Goal: Task Accomplishment & Management: Manage account settings

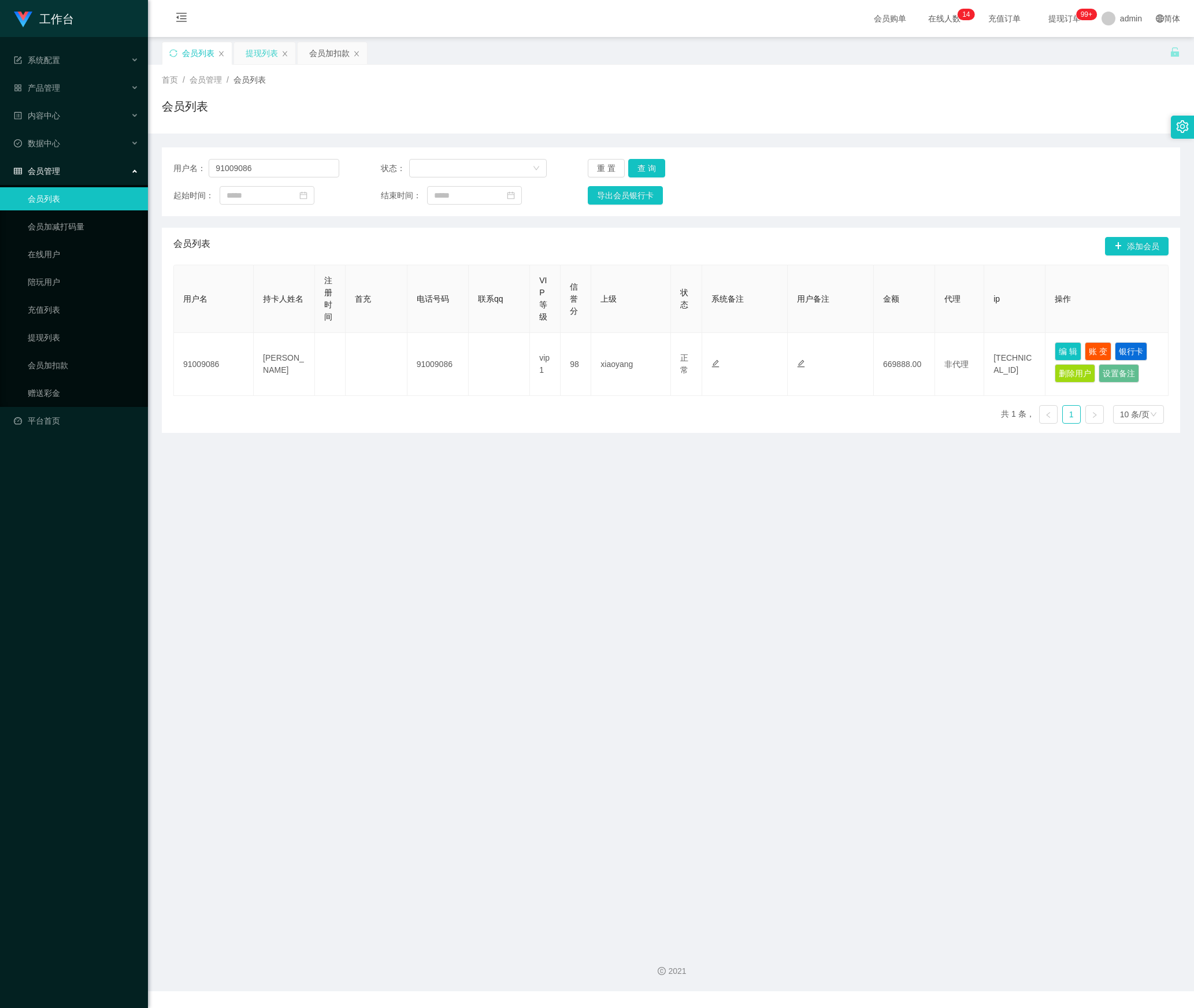
click at [261, 53] on div "提现列表" at bounding box center [262, 53] width 32 height 22
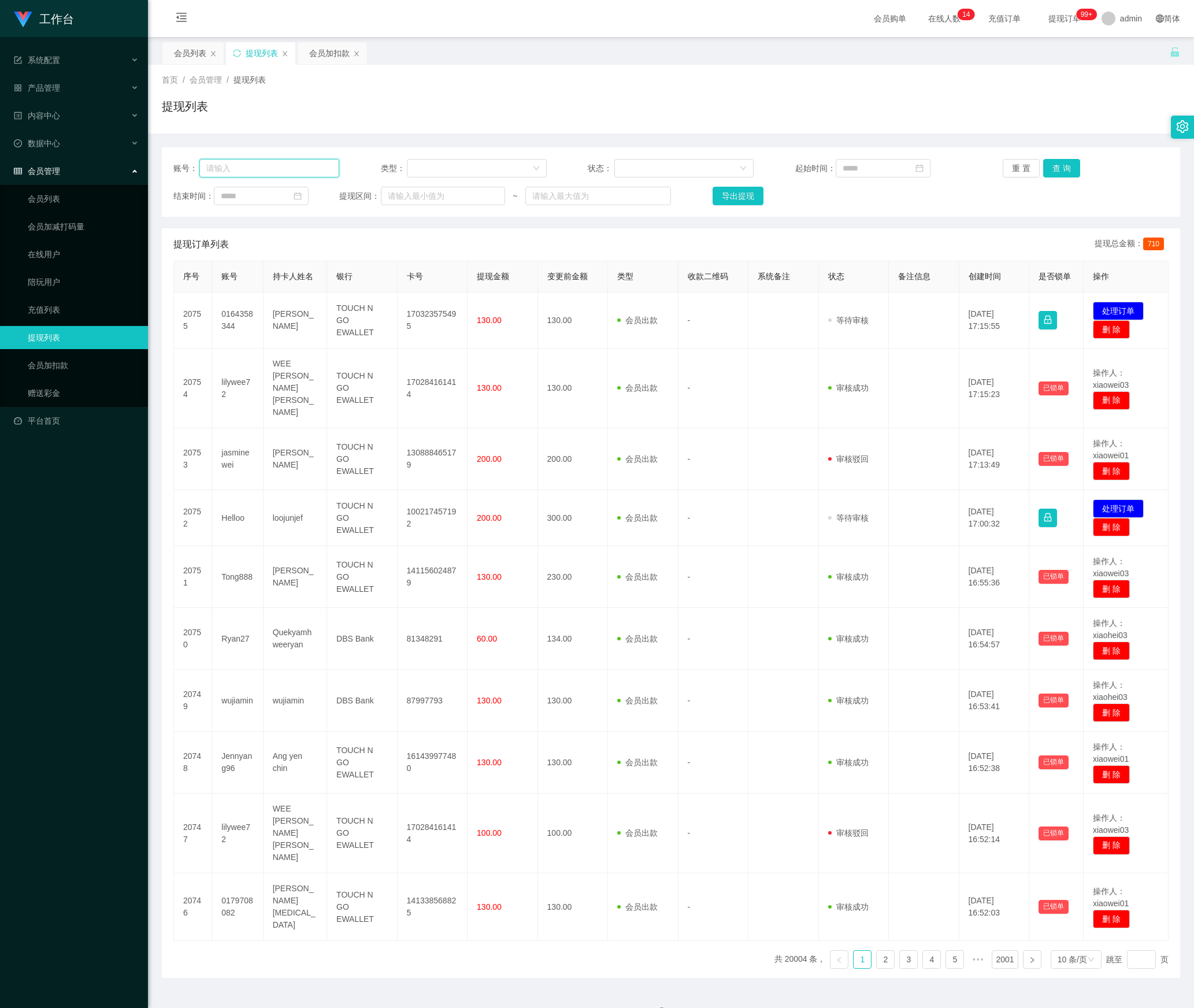
click at [267, 170] on input "text" at bounding box center [270, 168] width 140 height 19
paste input "91009086"
type input "91009086"
drag, startPoint x: 1043, startPoint y: 165, endPoint x: 1011, endPoint y: 176, distance: 33.8
click at [1044, 165] on button "查 询" at bounding box center [1062, 168] width 37 height 19
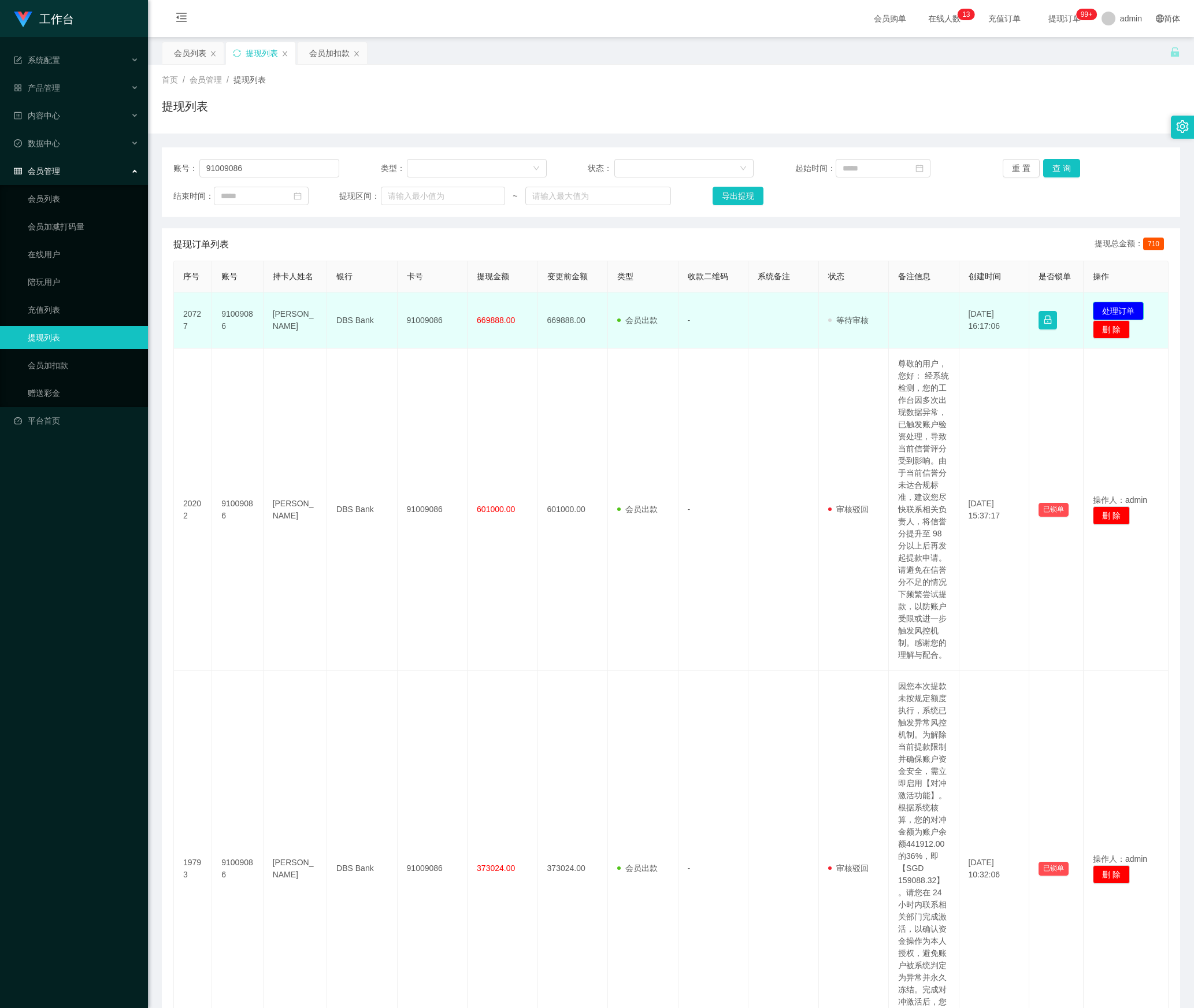
click at [1100, 307] on button "处理订单" at bounding box center [1118, 311] width 51 height 19
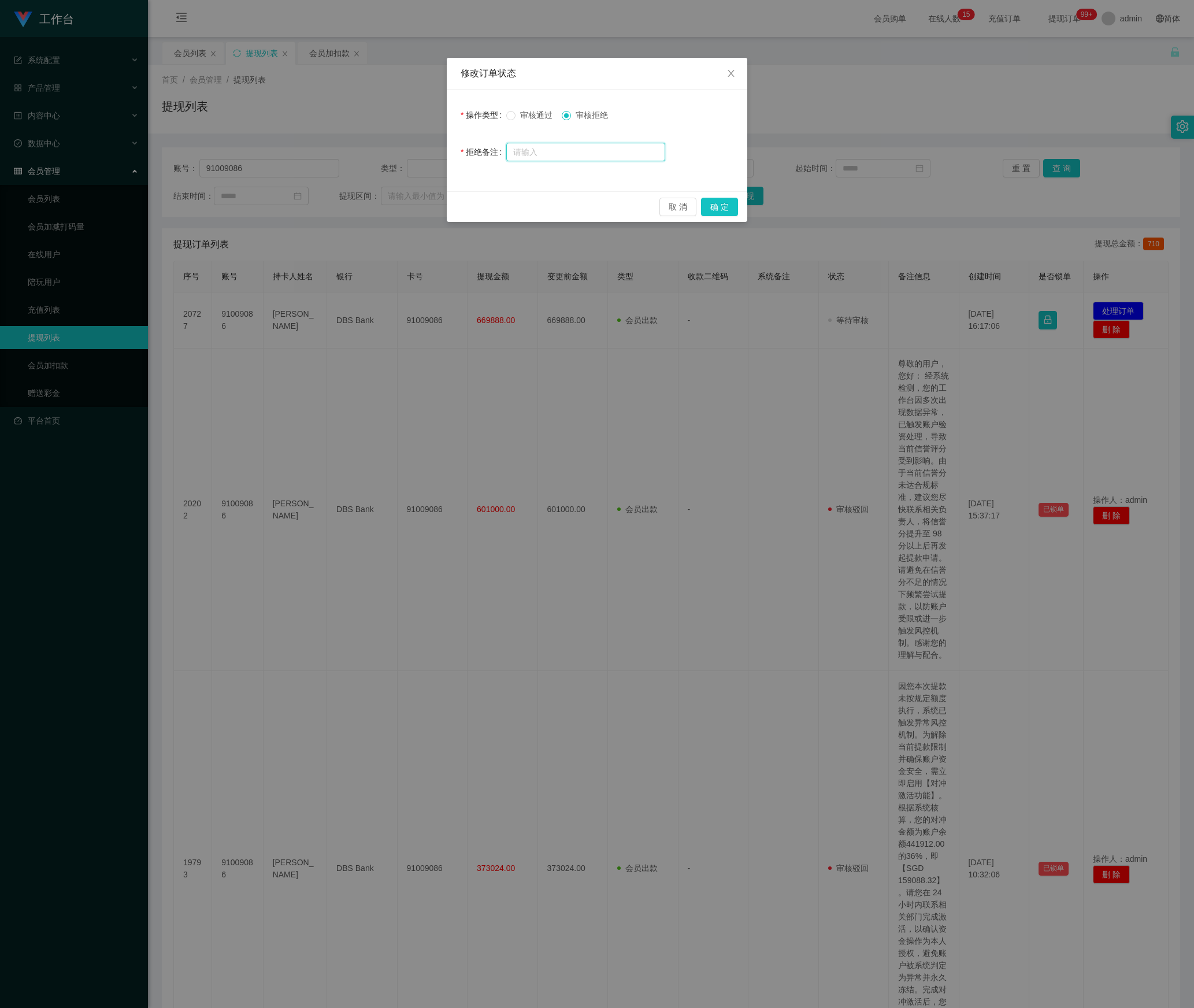
drag, startPoint x: 575, startPoint y: 145, endPoint x: 583, endPoint y: 149, distance: 8.9
click at [575, 145] on input "text" at bounding box center [586, 152] width 159 height 19
paste input "尊敬的用户，您好： 您当前的出款操作未成功，系统已暂停相关资金指令。请尽快联系财务部门完成账户安全验证，以确保资金顺利结算。如有任何疑问，建议及时咨询您的专属…"
type input "尊敬的用户，您好： 您当前的出款操作未成功，系统已暂停相关资金指令。请尽快联系财务部门完成账户安全验证，以确保资金顺利结算。如有任何疑问，建议及时咨询您的专属…"
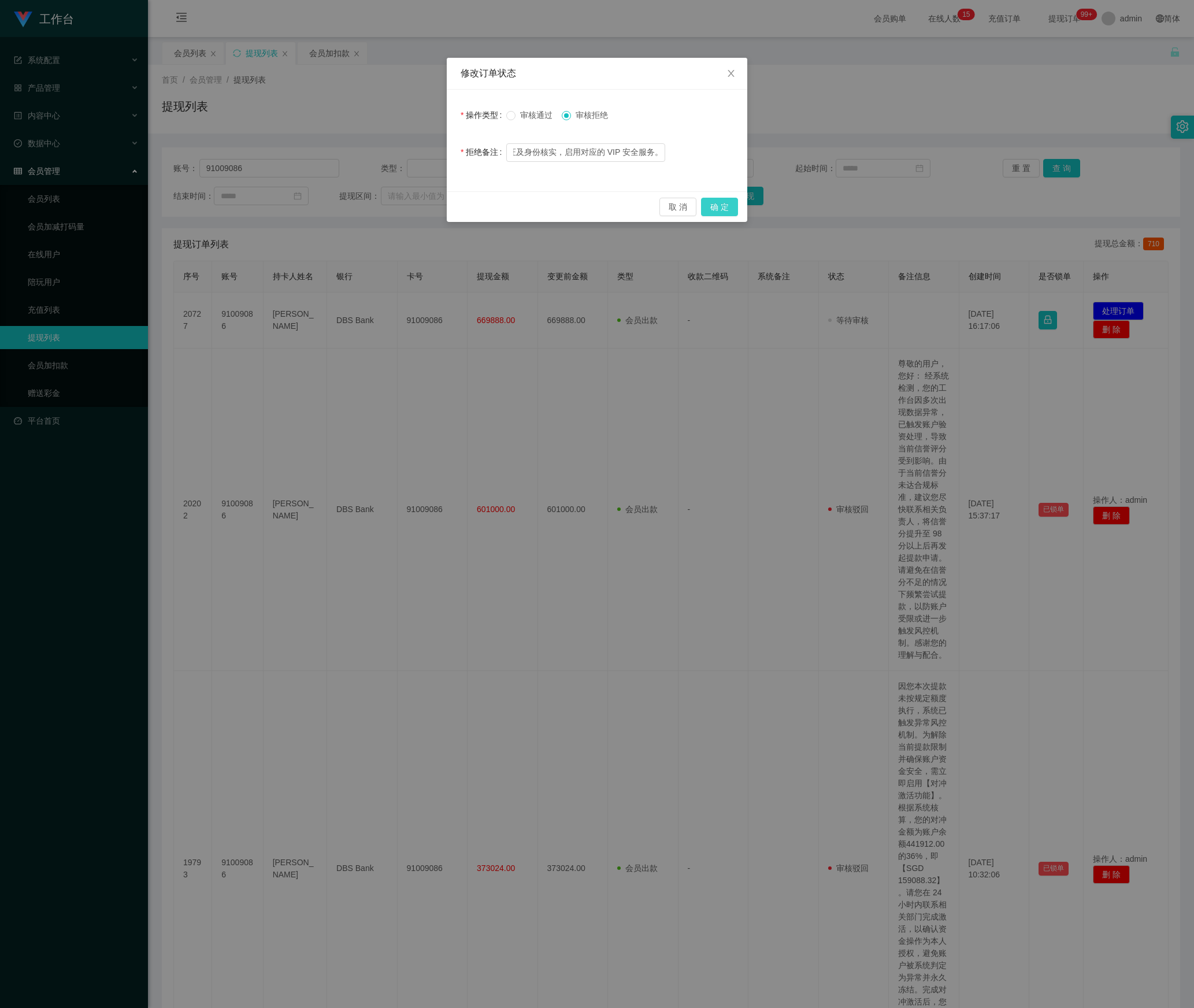
click at [722, 206] on button "确 定" at bounding box center [719, 207] width 37 height 19
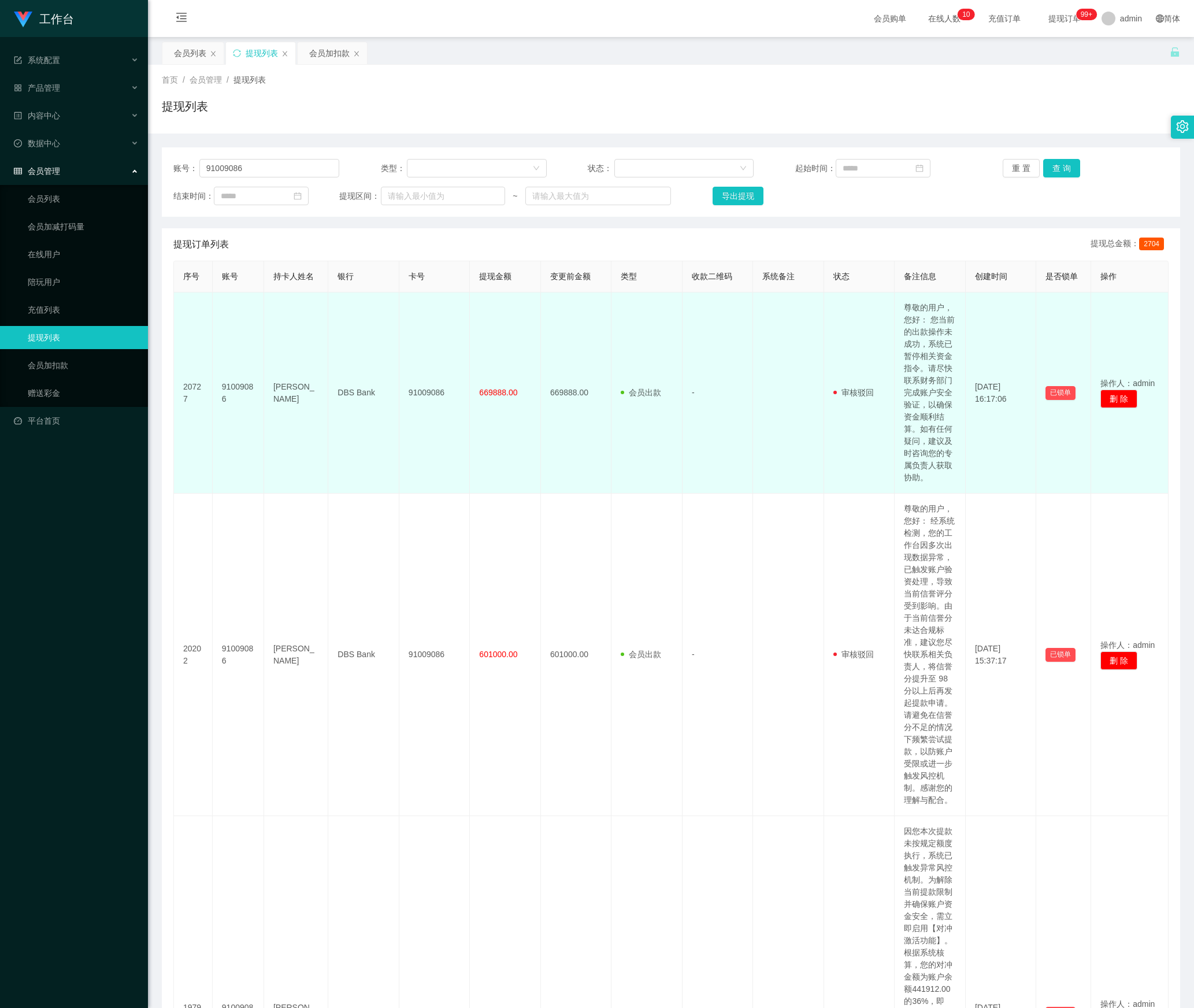
click at [909, 380] on td "尊敬的用户，您好： 您当前的出款操作未成功，系统已暂停相关资金指令。请尽快联系财务部门完成账户安全验证，以确保资金顺利结算。如有任何疑问，建议及时咨询您的专属…" at bounding box center [930, 393] width 71 height 201
click at [933, 380] on td "尊敬的用户，您好： 您当前的出款操作未成功，系统已暂停相关资金指令。请尽快联系财务部门完成账户安全验证，以确保资金顺利结算。如有任何疑问，建议及时咨询您的专属…" at bounding box center [930, 393] width 71 height 201
copy td "尊敬的用户，您好： 您当前的出款操作未成功，系统已暂停相关资金指令。请尽快联系财务部门完成账户安全验证，以确保资金顺利结算。如有任何疑问，建议及时咨询您的专属…"
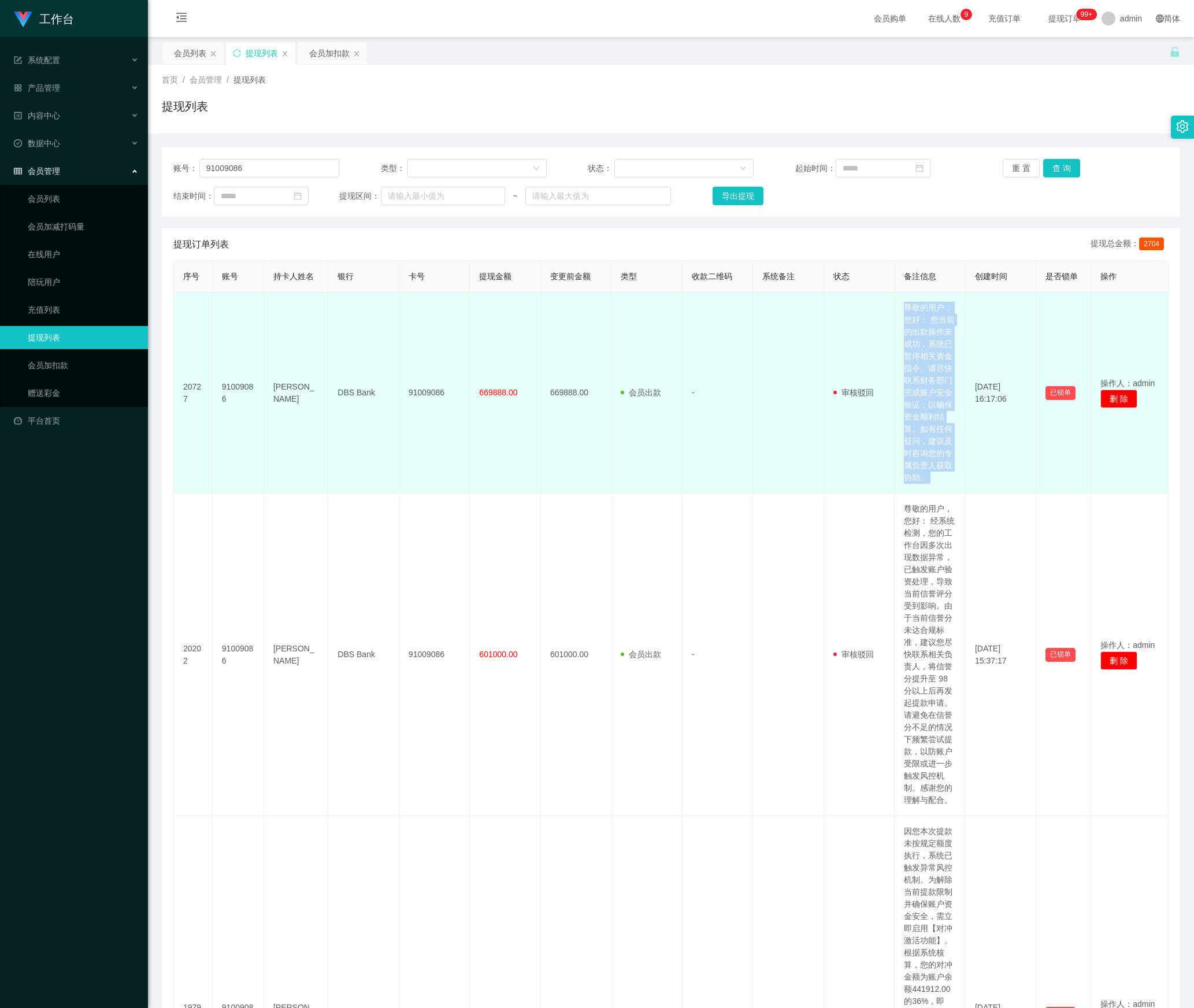
click at [913, 400] on td "尊敬的用户，您好： 您当前的出款操作未成功，系统已暂停相关资金指令。请尽快联系财务部门完成账户安全验证，以确保资金顺利结算。如有任何疑问，建议及时咨询您的专属…" at bounding box center [930, 393] width 71 height 201
drag, startPoint x: 913, startPoint y: 400, endPoint x: 917, endPoint y: 369, distance: 31.3
click at [917, 369] on td "尊敬的用户，您好： 您当前的出款操作未成功，系统已暂停相关资金指令。请尽快联系财务部门完成账户安全验证，以确保资金顺利结算。如有任何疑问，建议及时咨询您的专属…" at bounding box center [930, 393] width 71 height 201
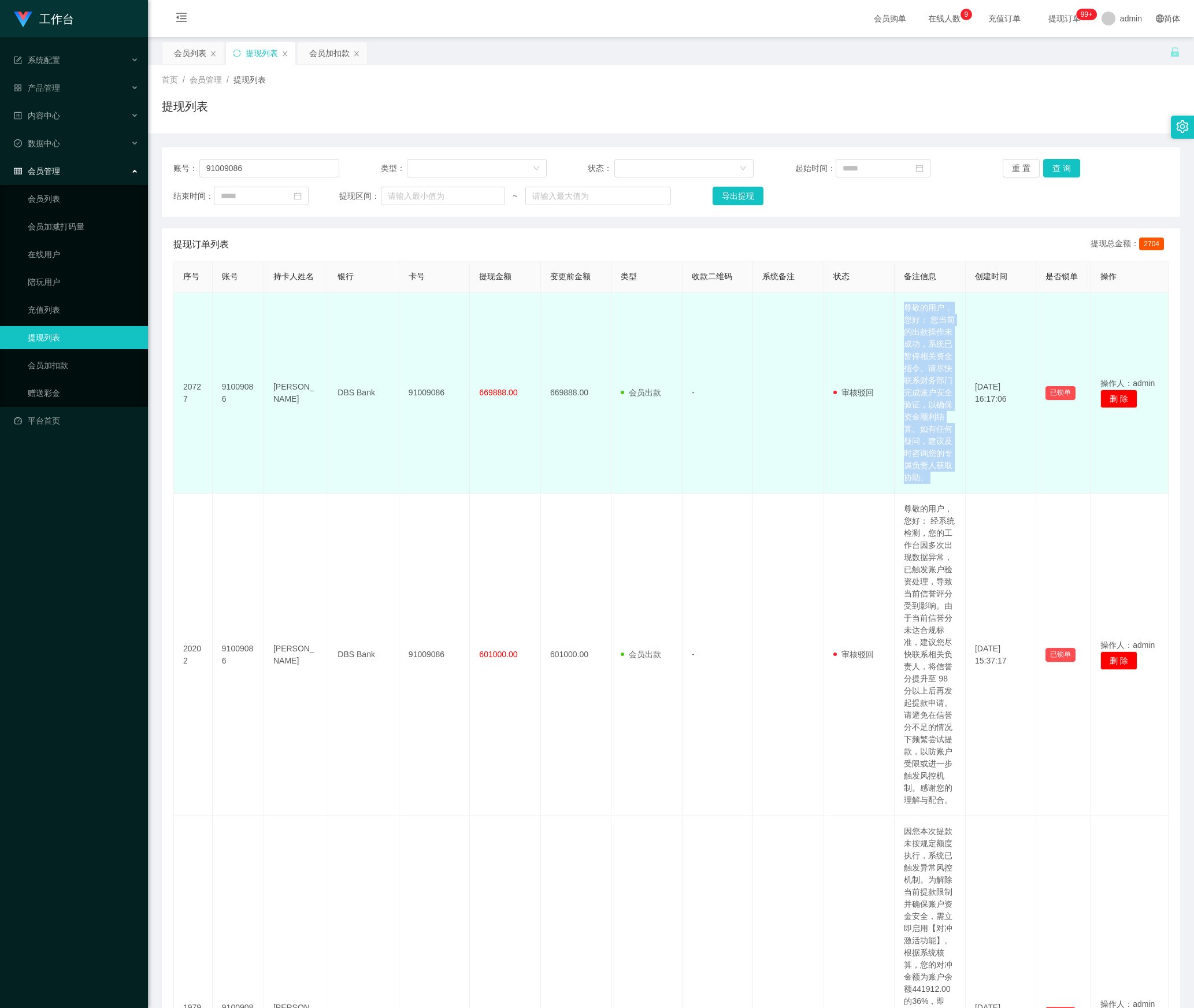
click at [917, 369] on td "尊敬的用户，您好： 您当前的出款操作未成功，系统已暂停相关资金指令。请尽快联系财务部门完成账户安全验证，以确保资金顺利结算。如有任何疑问，建议及时咨询您的专属…" at bounding box center [930, 393] width 71 height 201
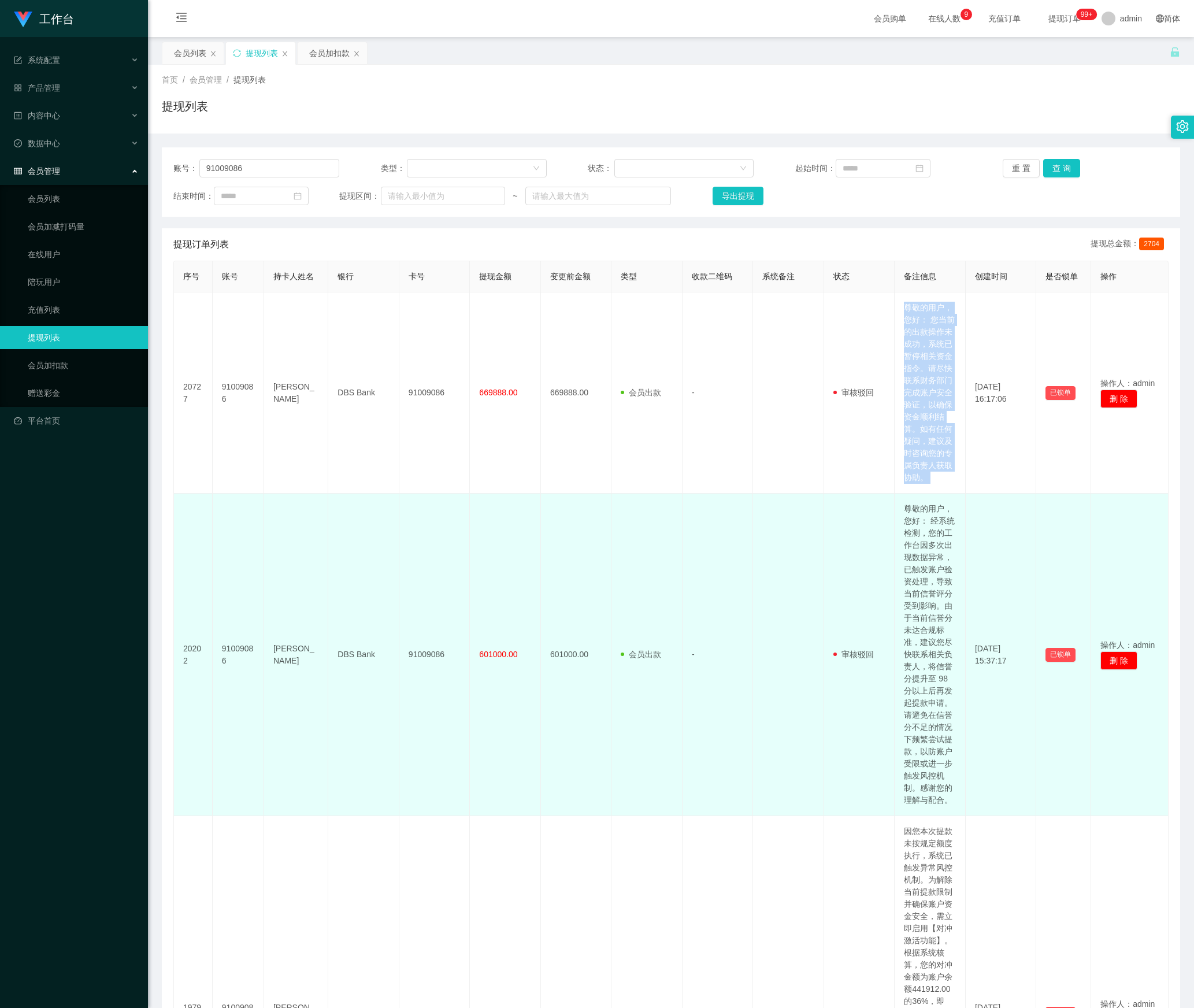
scroll to position [347, 0]
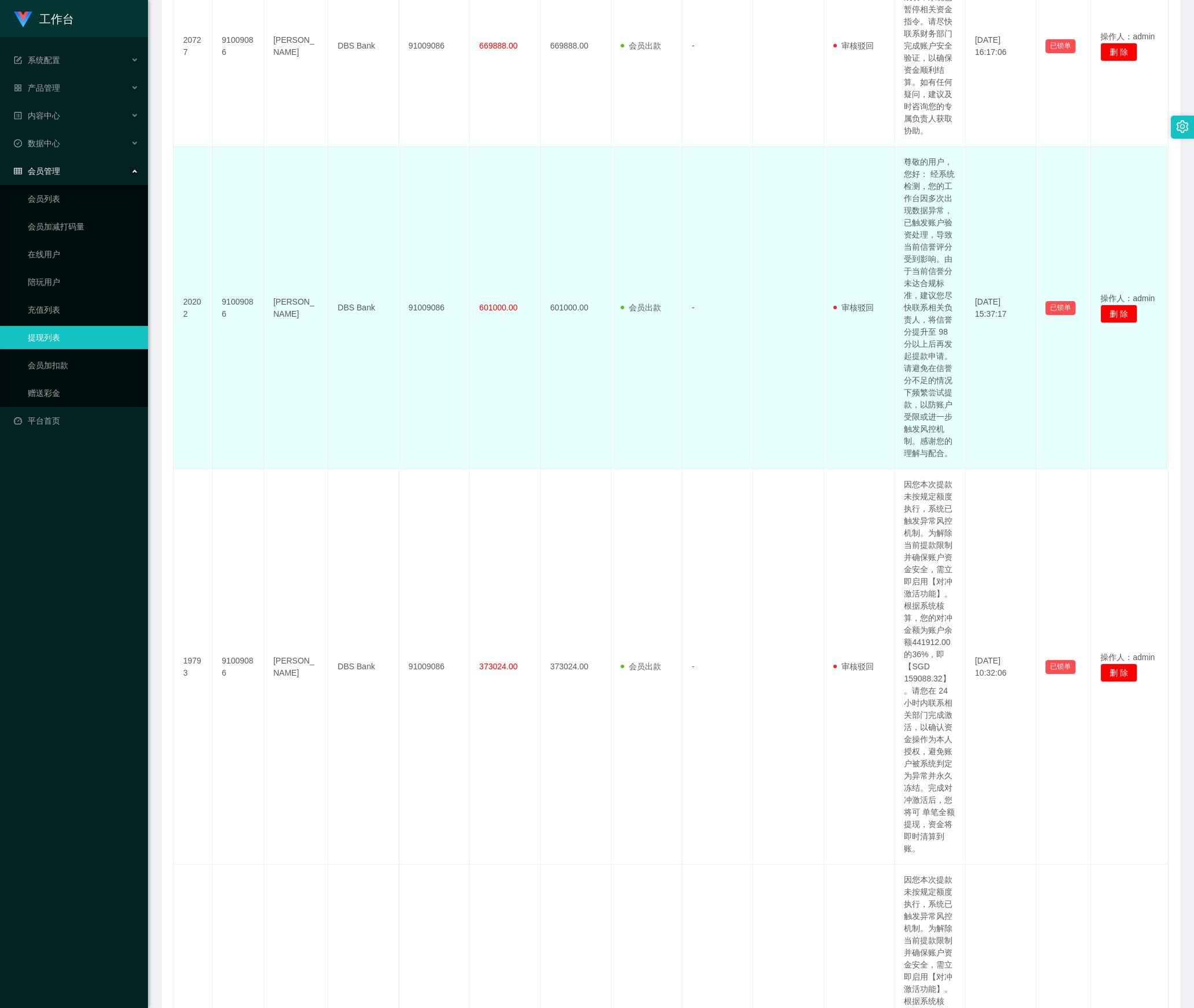
click at [923, 417] on td "尊敬的用户，您好： 经系统检测，您的工作台因多次出现数据异常，已触发账户验资处理，导致当前信誉评分受到影响。由于当前信誉分未达合规标准，建议您尽快联系相关负责…" at bounding box center [930, 308] width 71 height 322
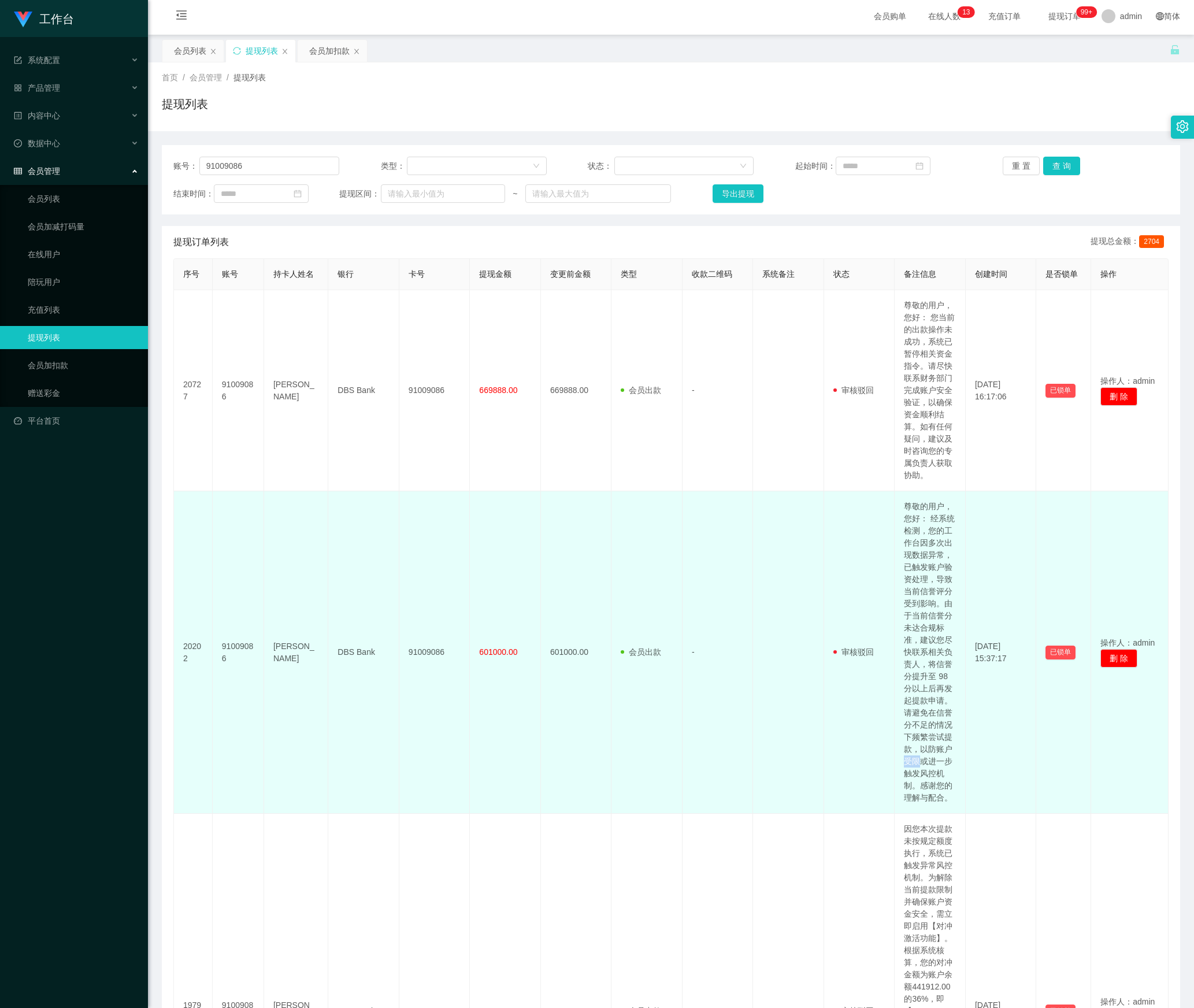
scroll to position [0, 0]
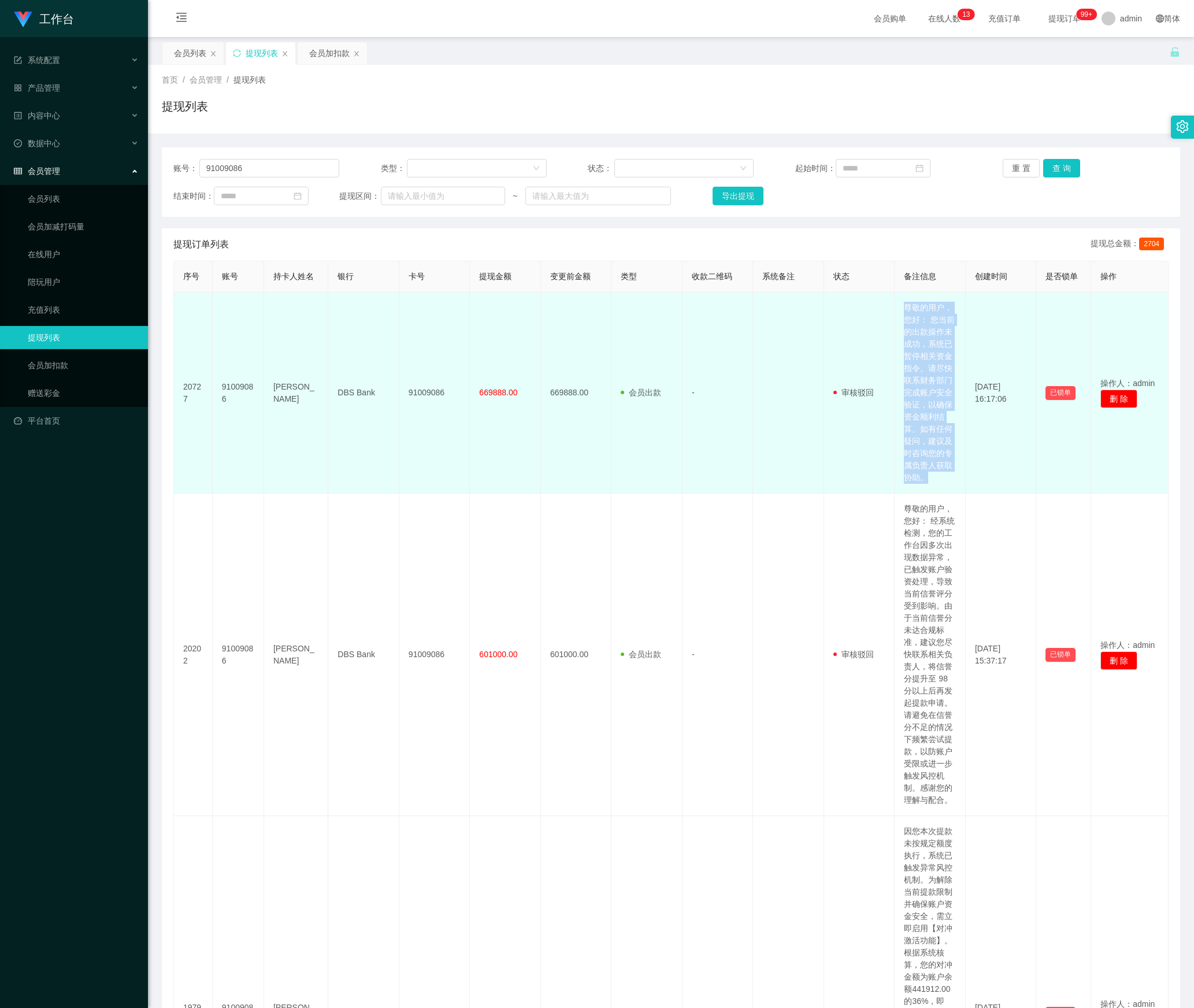
drag, startPoint x: 891, startPoint y: 307, endPoint x: 930, endPoint y: 481, distance: 178.3
click at [930, 481] on td "尊敬的用户，您好： 您当前的出款操作未成功，系统已暂停相关资金指令。请尽快联系财务部门完成账户安全验证，以确保资金顺利结算。如有任何疑问，建议及时咨询您的专属…" at bounding box center [930, 393] width 71 height 201
click at [923, 416] on td "尊敬的用户，您好： 您当前的出款操作未成功，系统已暂停相关资金指令。请尽快联系财务部门完成账户安全验证，以确保资金顺利结算。如有任何疑问，建议及时咨询您的专属…" at bounding box center [930, 393] width 71 height 201
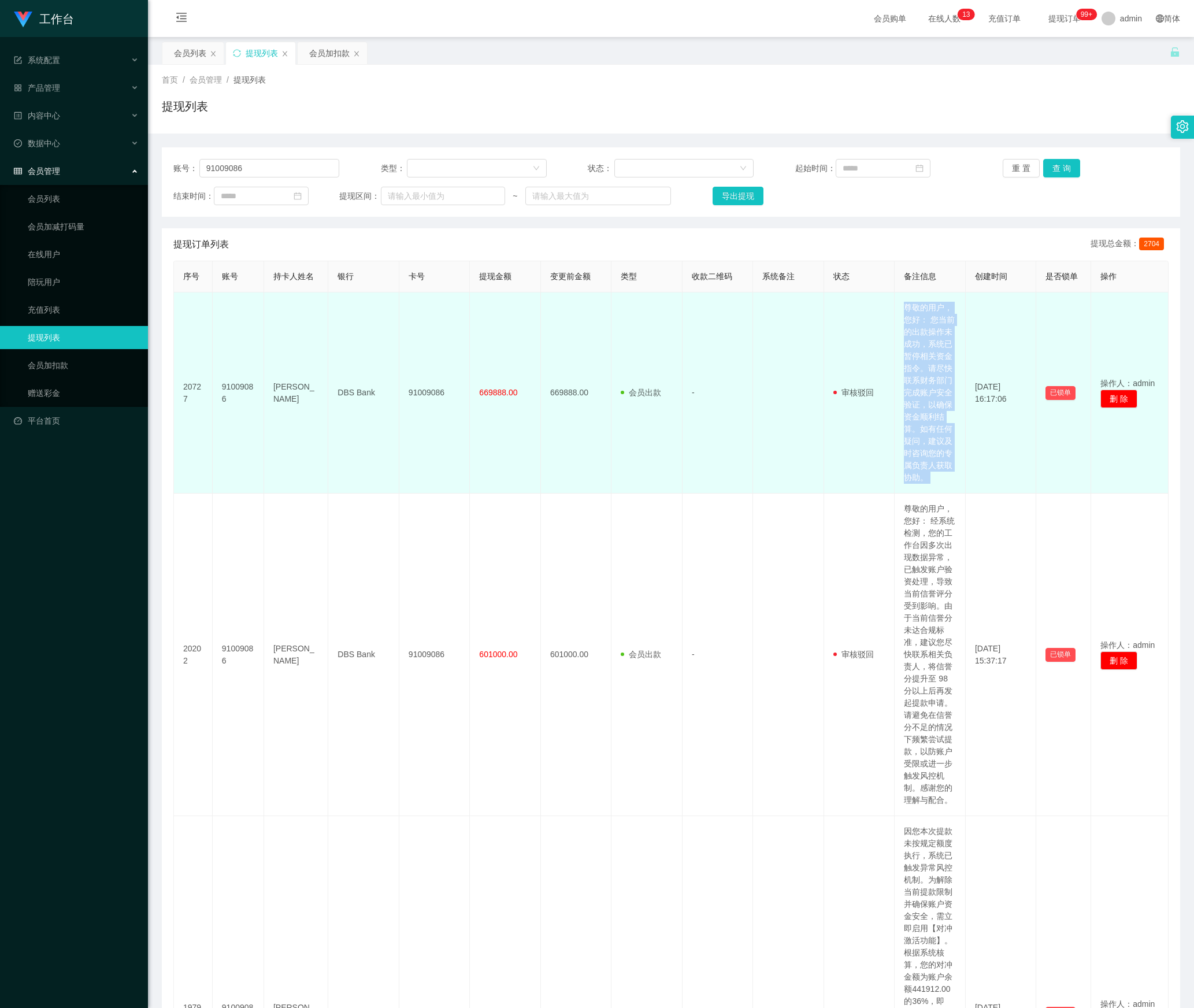
click at [923, 416] on td "尊敬的用户，您好： 您当前的出款操作未成功，系统已暂停相关资金指令。请尽快联系财务部门完成账户安全验证，以确保资金顺利结算。如有任何疑问，建议及时咨询您的专属…" at bounding box center [930, 393] width 71 height 201
click at [923, 407] on td "尊敬的用户，您好： 您当前的出款操作未成功，系统已暂停相关资金指令。请尽快联系财务部门完成账户安全验证，以确保资金顺利结算。如有任何疑问，建议及时咨询您的专属…" at bounding box center [930, 393] width 71 height 201
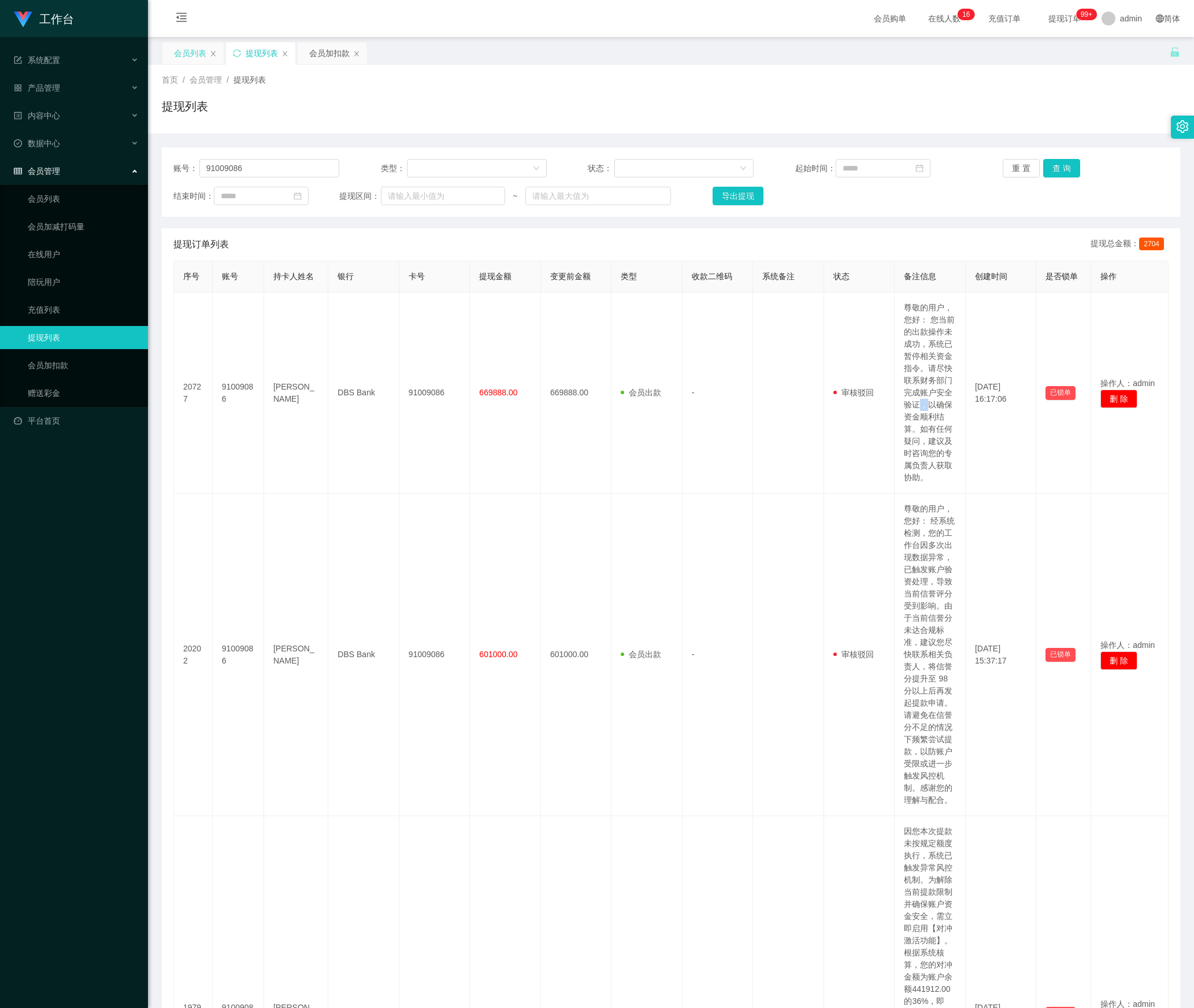
click at [184, 54] on div "会员列表" at bounding box center [190, 53] width 32 height 22
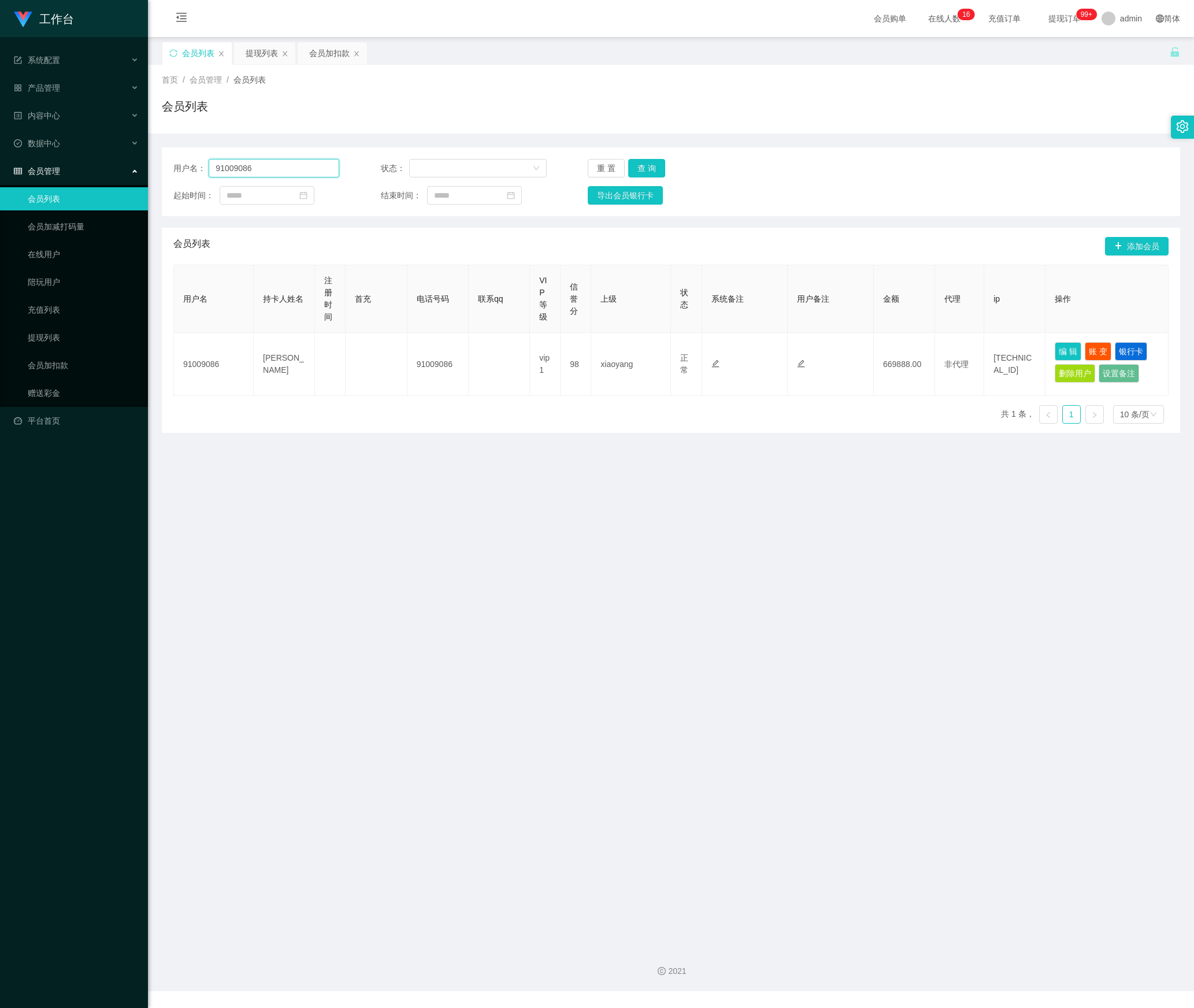
drag, startPoint x: 283, startPoint y: 175, endPoint x: 134, endPoint y: 174, distance: 149.0
click at [134, 174] on section "工作台 系统配置 产品管理 内容中心 数据中心 会员管理 会员列表 会员加减打码量 在线用户 陪玩用户 充值列表 提现列表 会员加扣款 赠送彩金 平台首页 保…" at bounding box center [597, 495] width 1194 height 991
click at [644, 169] on button "查 询" at bounding box center [647, 168] width 37 height 19
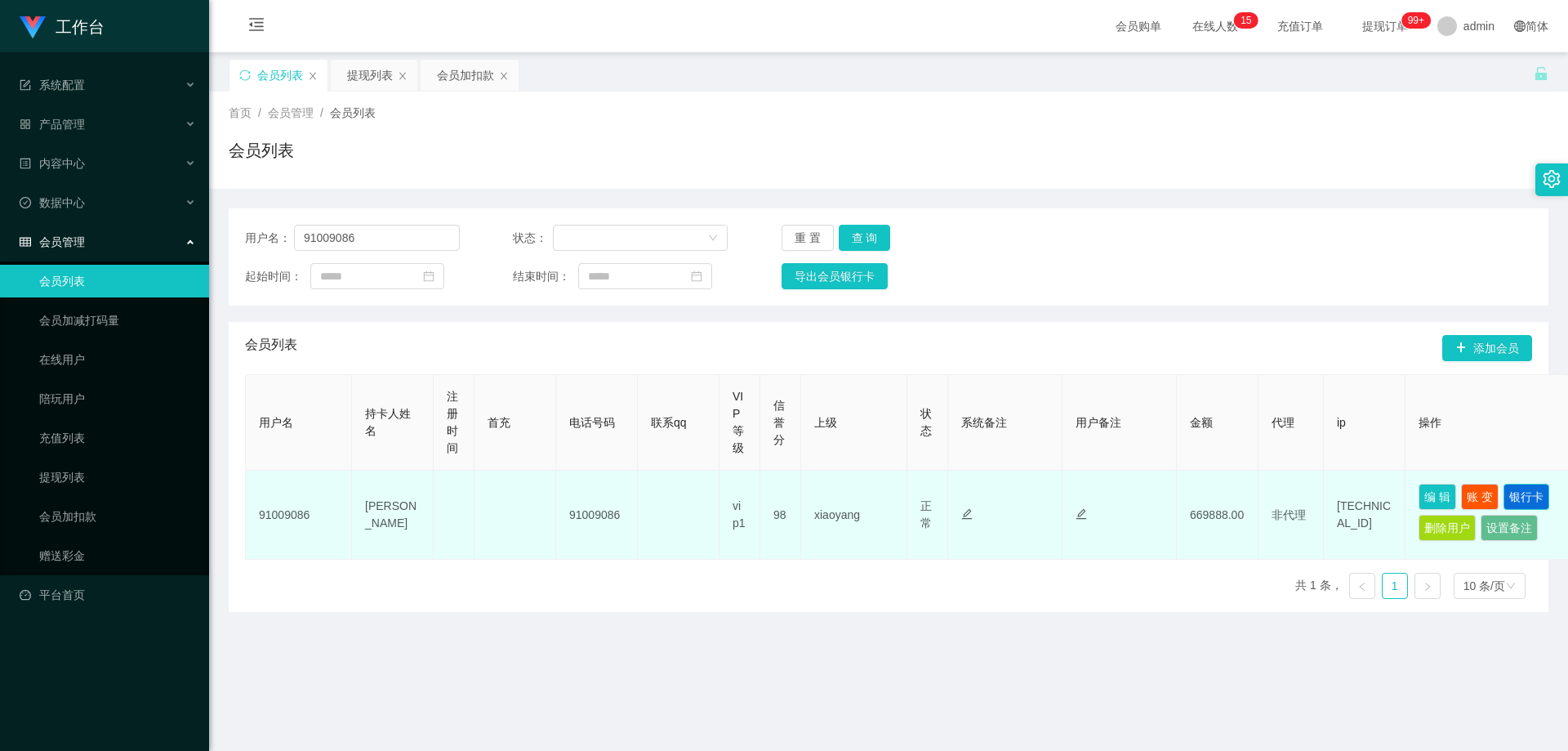
click at [1521, 497] on button "银行卡" at bounding box center [1526, 497] width 46 height 26
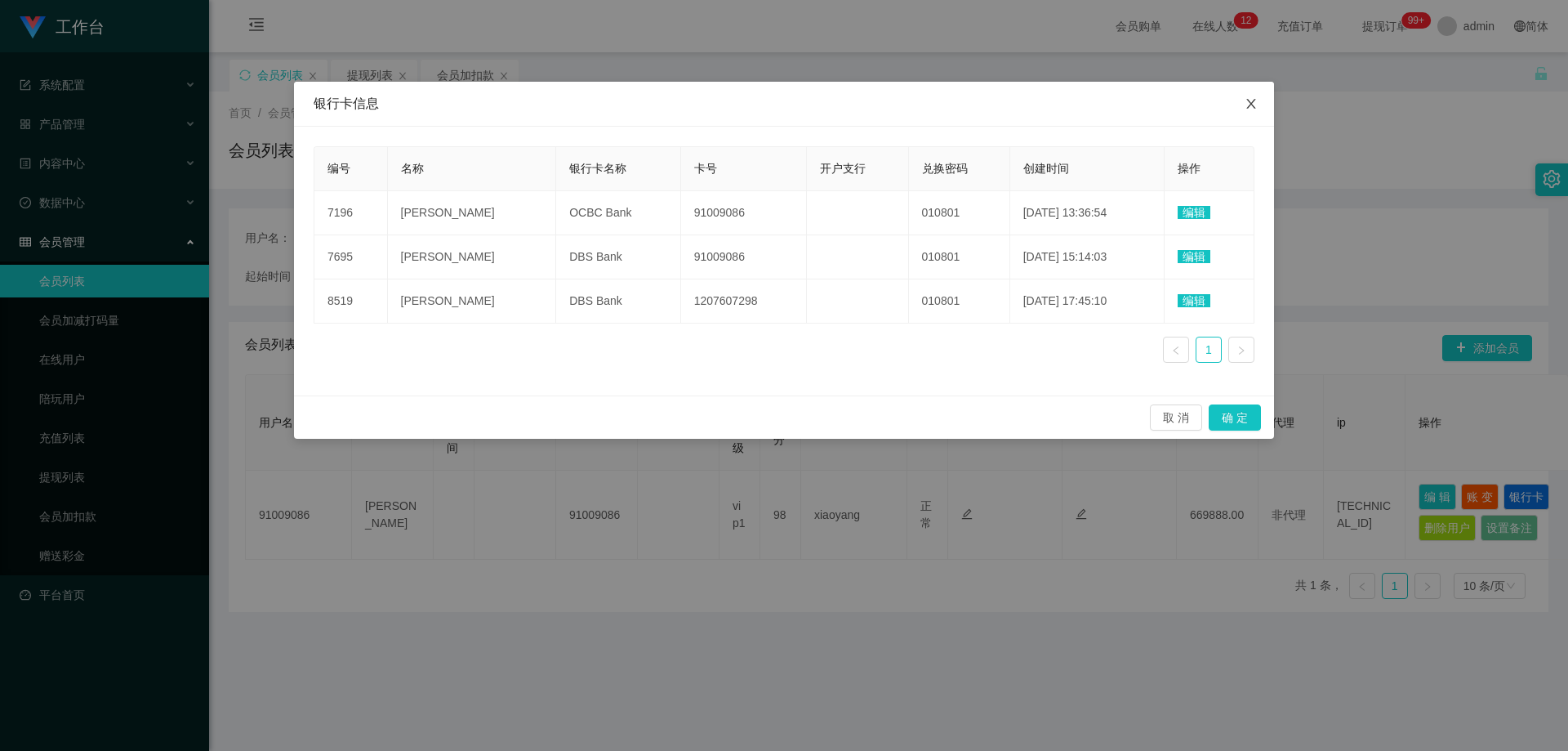
click at [1262, 104] on span "Close" at bounding box center [1251, 105] width 46 height 46
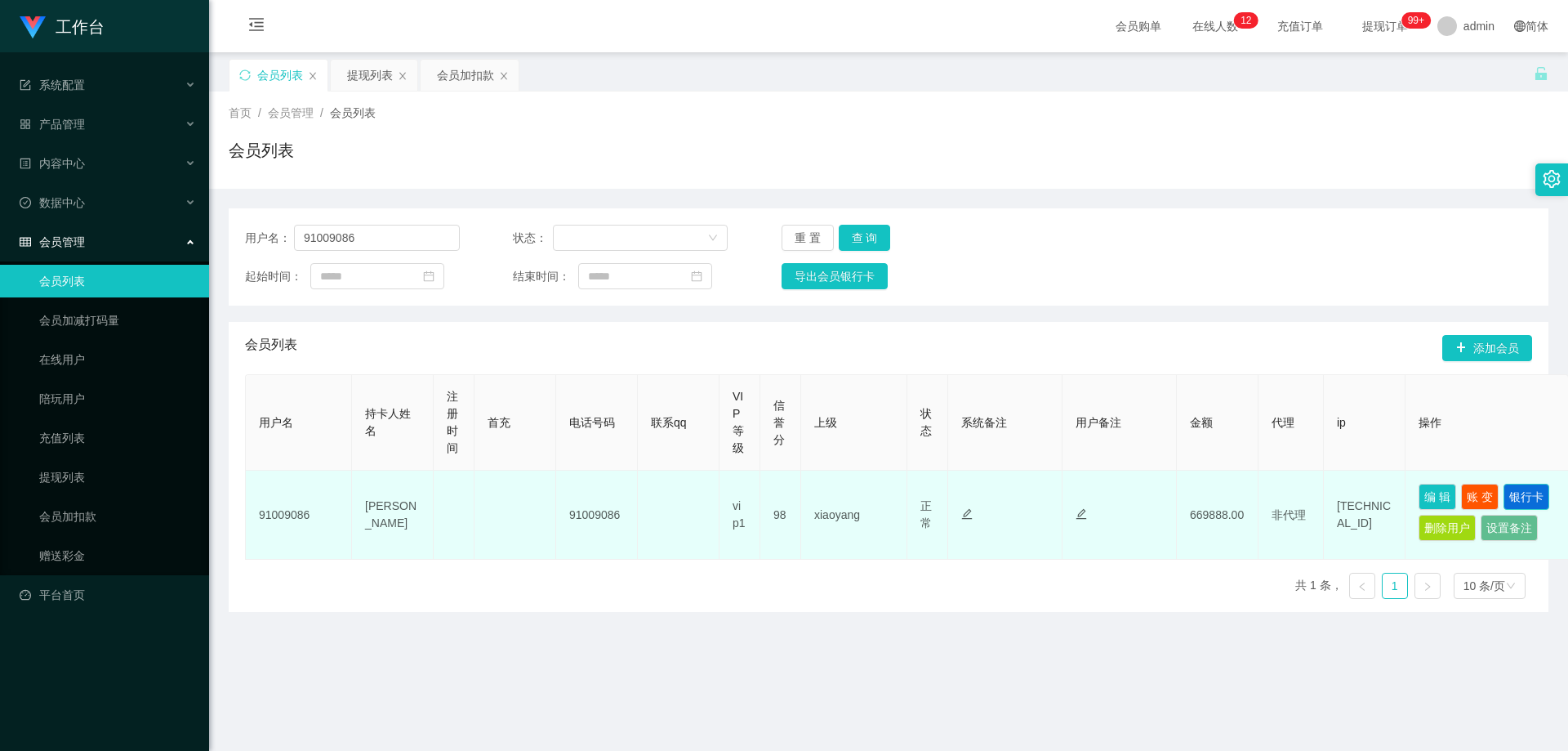
click at [1526, 489] on button "银行卡" at bounding box center [1526, 497] width 46 height 26
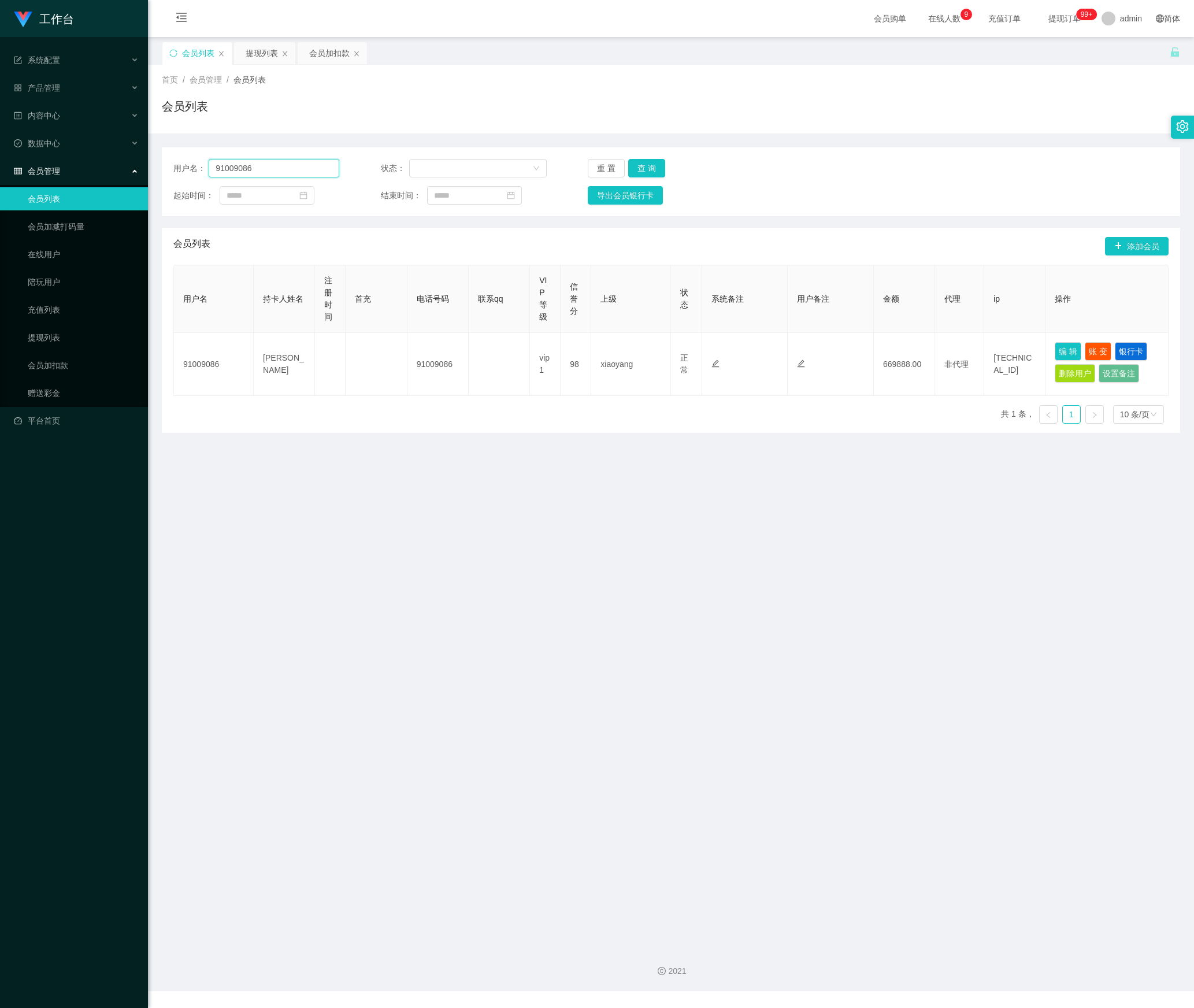
drag, startPoint x: 283, startPoint y: 162, endPoint x: 59, endPoint y: 172, distance: 224.2
click at [29, 165] on section "工作台 系统配置 产品管理 内容中心 数据中心 会员管理 会员列表 会员加减打码量 在线用户 陪玩用户 充值列表 提现列表 会员加扣款 赠送彩金 平台首页 保…" at bounding box center [597, 495] width 1194 height 991
click at [641, 168] on button "查 询" at bounding box center [647, 168] width 37 height 19
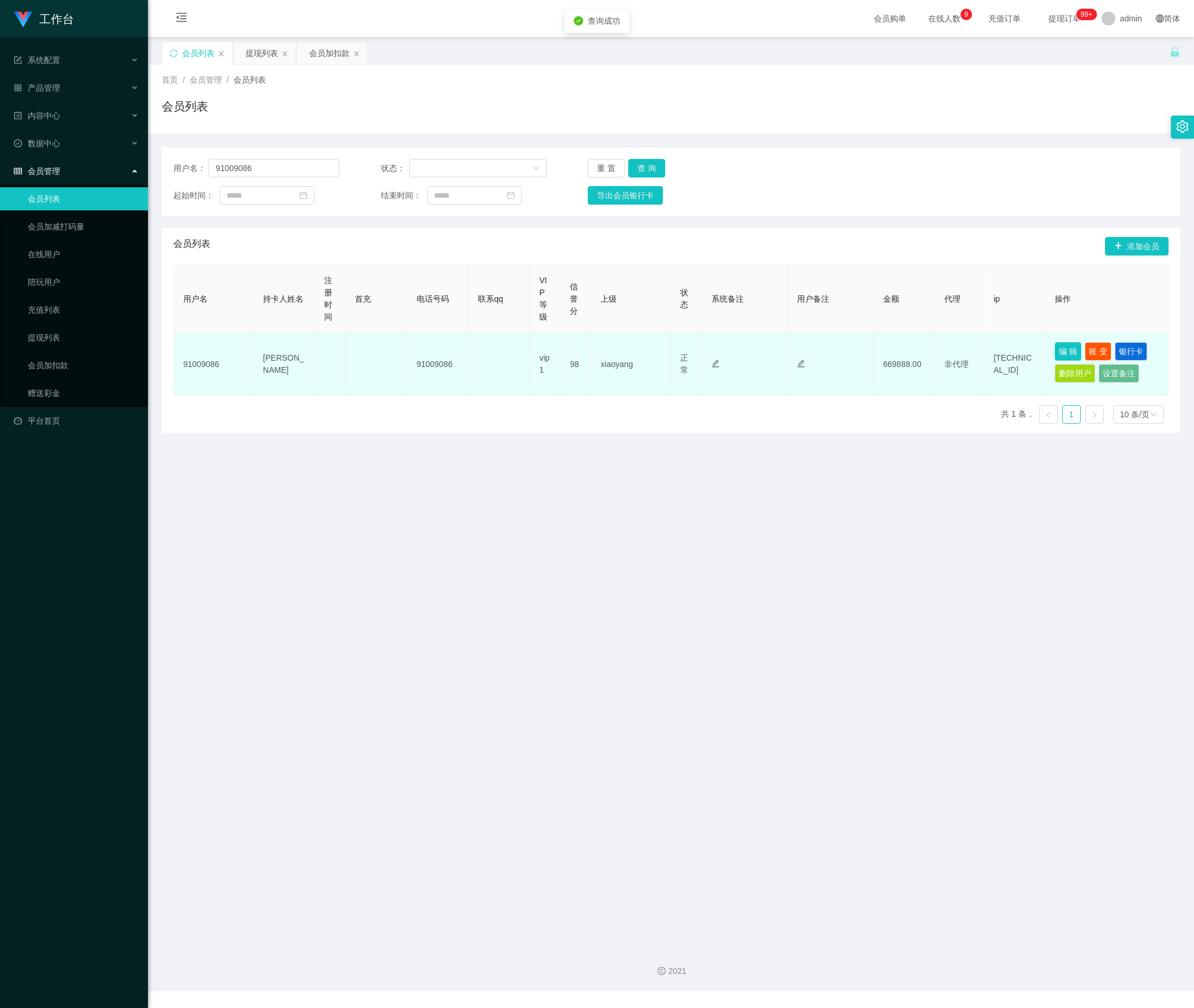
click at [1056, 348] on button "编 辑" at bounding box center [1068, 351] width 27 height 19
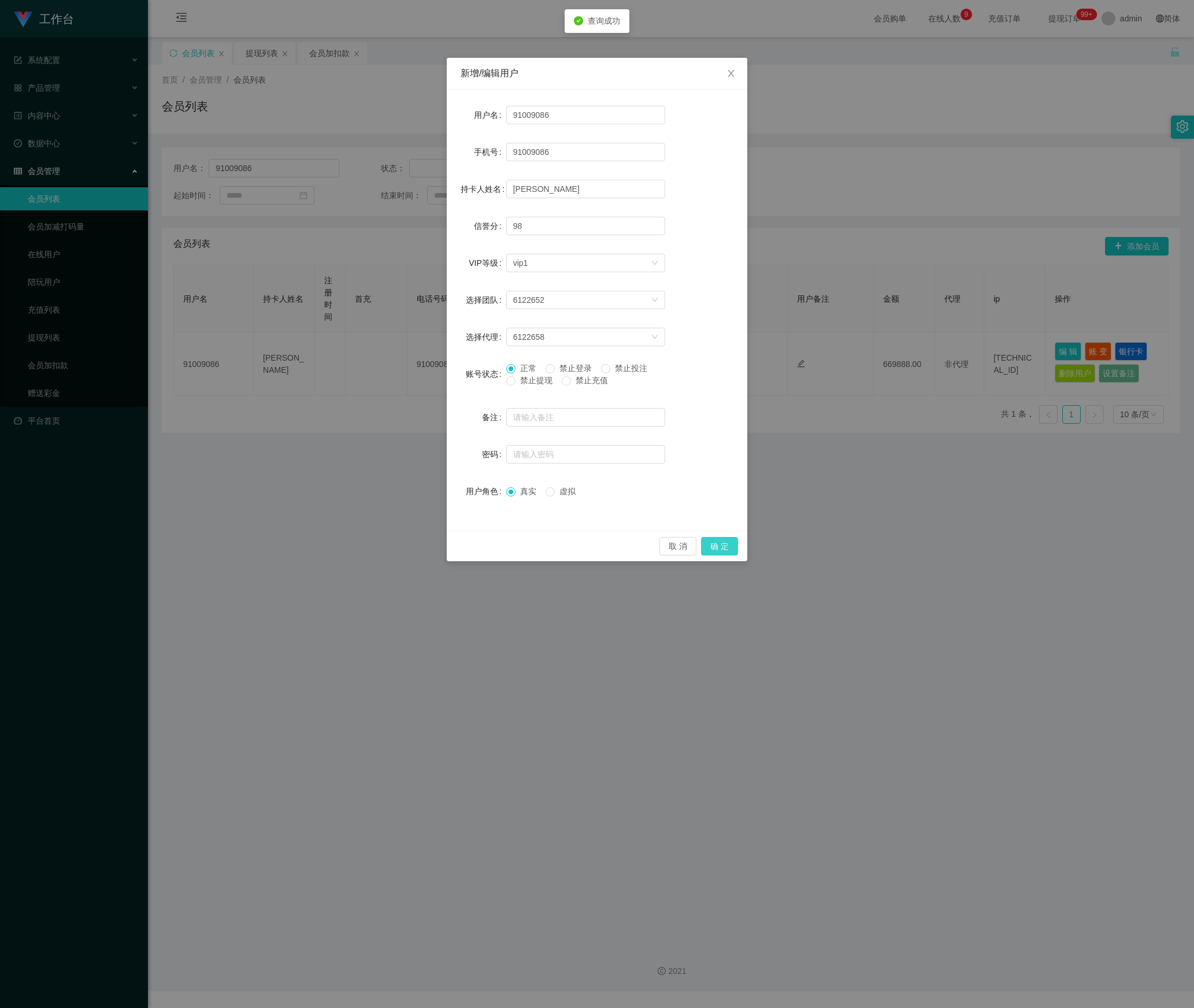
click at [722, 545] on button "确 定" at bounding box center [719, 546] width 37 height 19
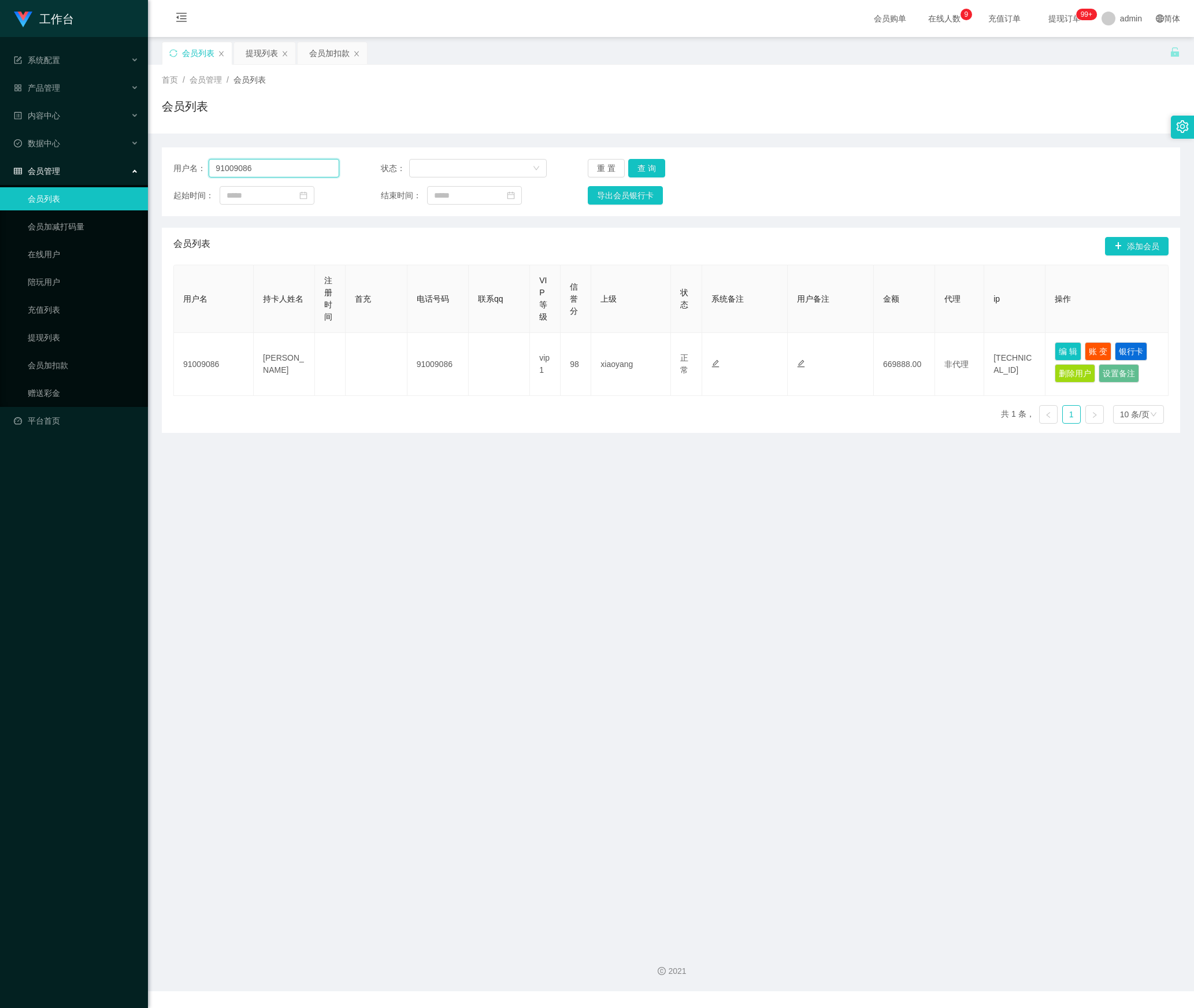
drag, startPoint x: 274, startPoint y: 170, endPoint x: 161, endPoint y: 170, distance: 113.0
click at [161, 170] on main "关闭左侧 关闭右侧 关闭其它 刷新页面 会员列表 提现列表 会员加扣款 首页 / 会员管理 / 会员列表 / 会员列表 用户名： 91009086 状态： 重…" at bounding box center [671, 487] width 1046 height 900
paste input "steve8777"
type input "steve8777"
click at [647, 161] on button "查 询" at bounding box center [647, 168] width 37 height 19
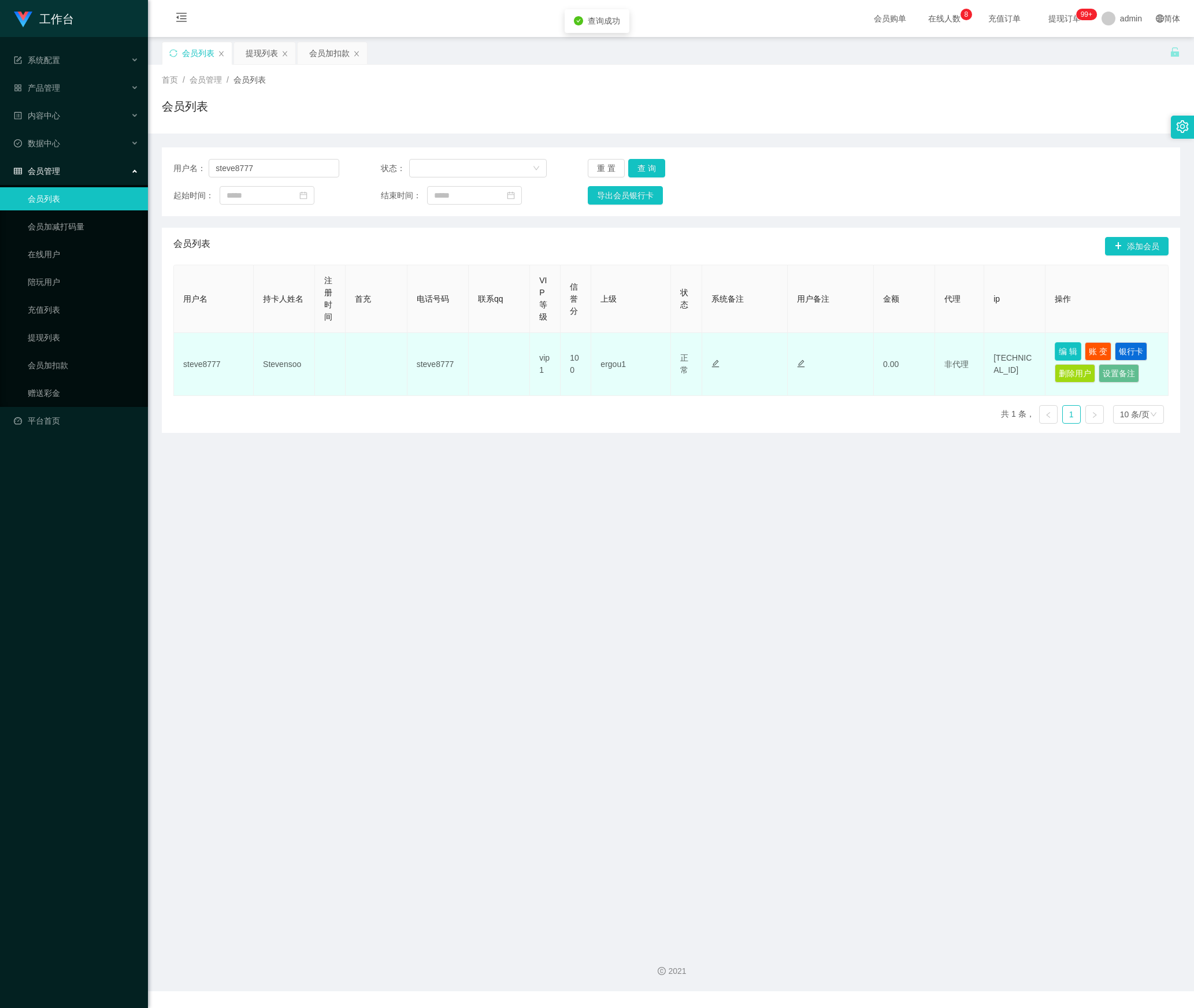
click at [1056, 347] on button "编 辑" at bounding box center [1068, 351] width 27 height 19
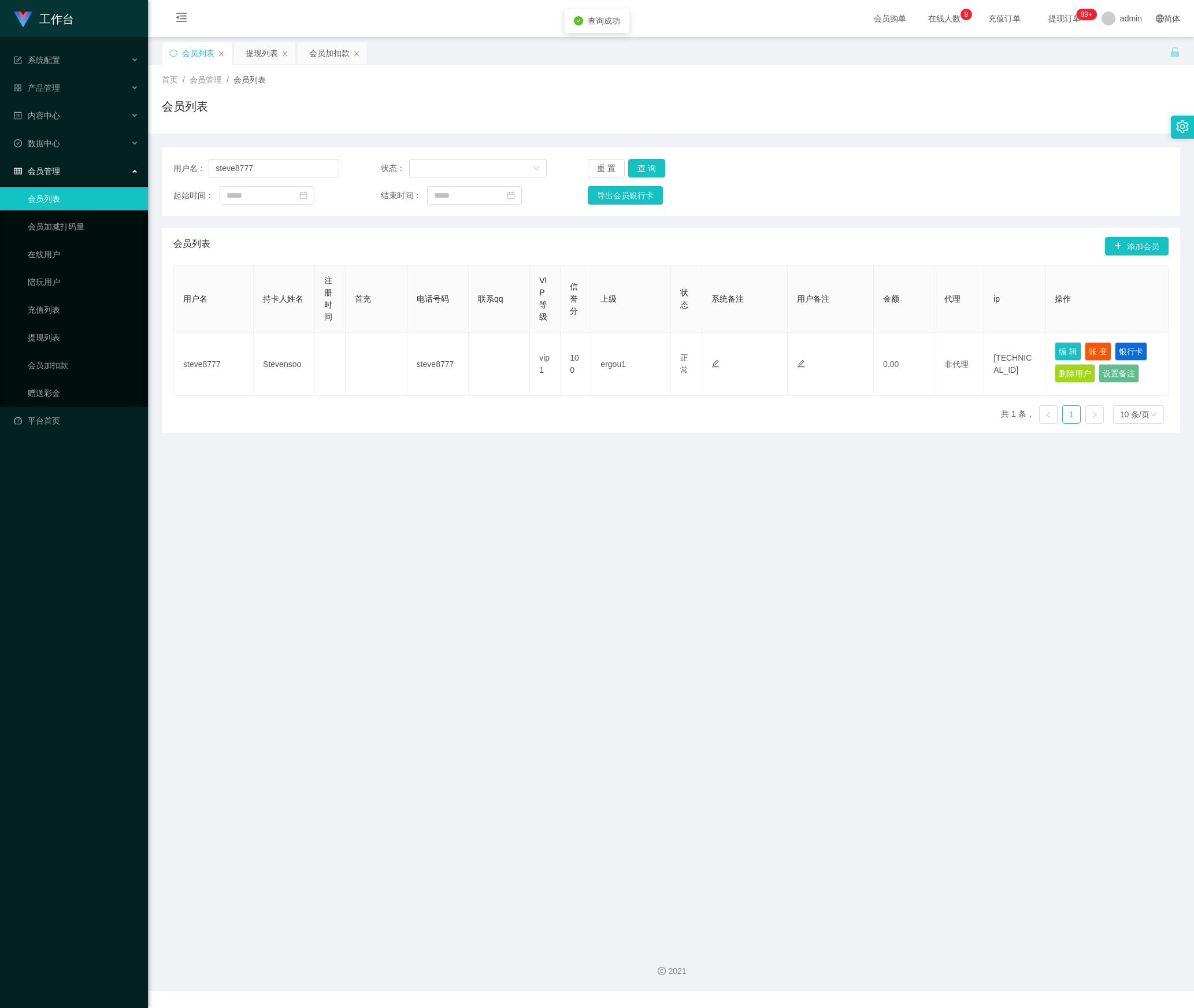
type input "steve8777"
type input "Stevensoo"
type input "100"
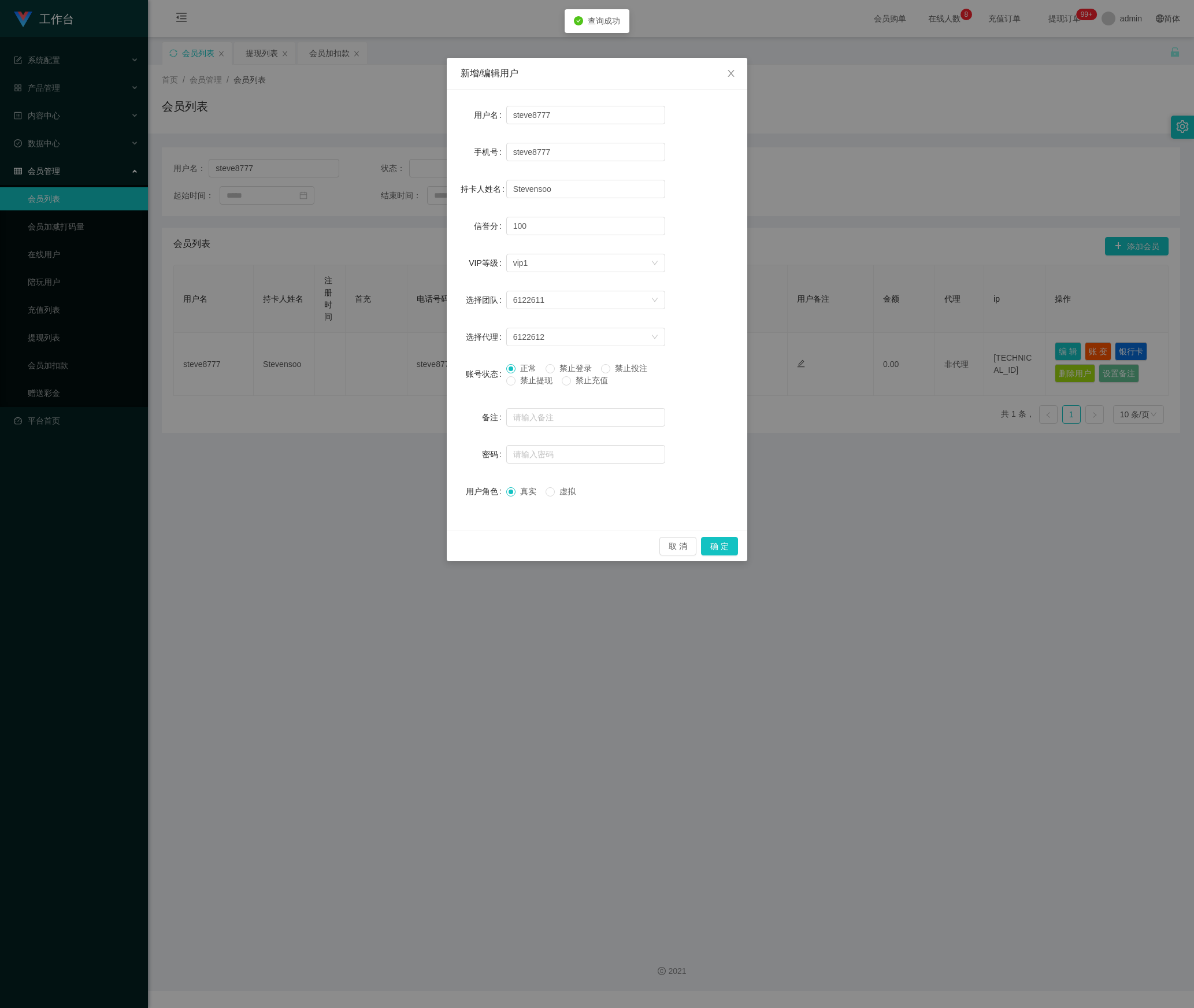
click at [518, 381] on span "禁止提现" at bounding box center [537, 380] width 42 height 9
click at [712, 551] on button "确 定" at bounding box center [719, 546] width 37 height 19
